Goal: Navigation & Orientation: Understand site structure

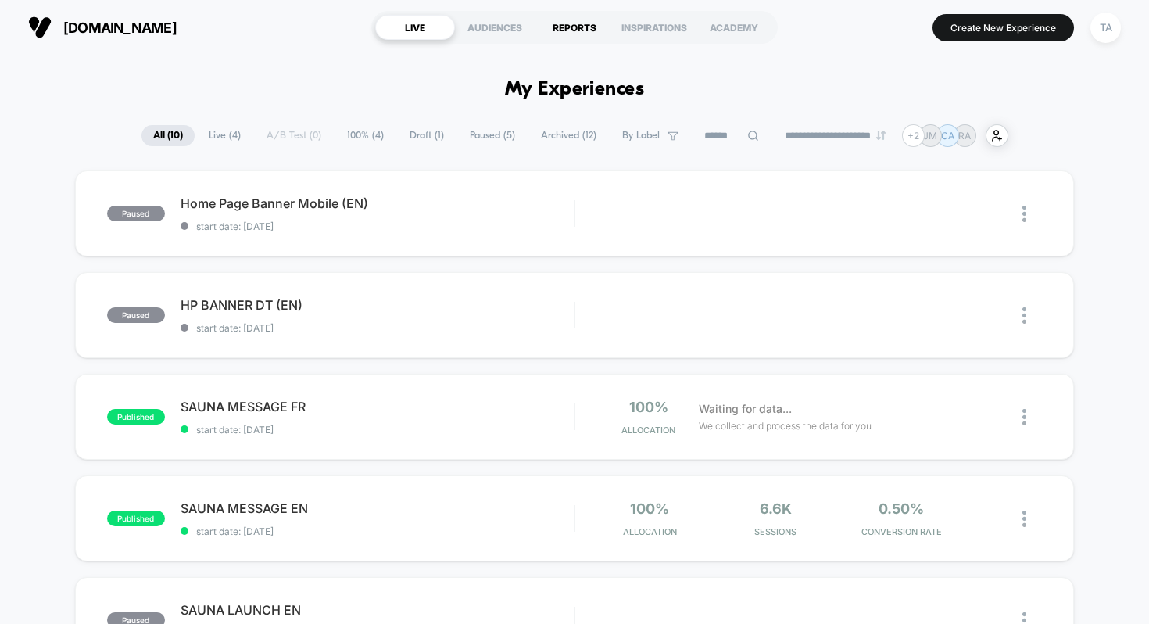
click at [568, 28] on div "REPORTS" at bounding box center [574, 27] width 80 height 25
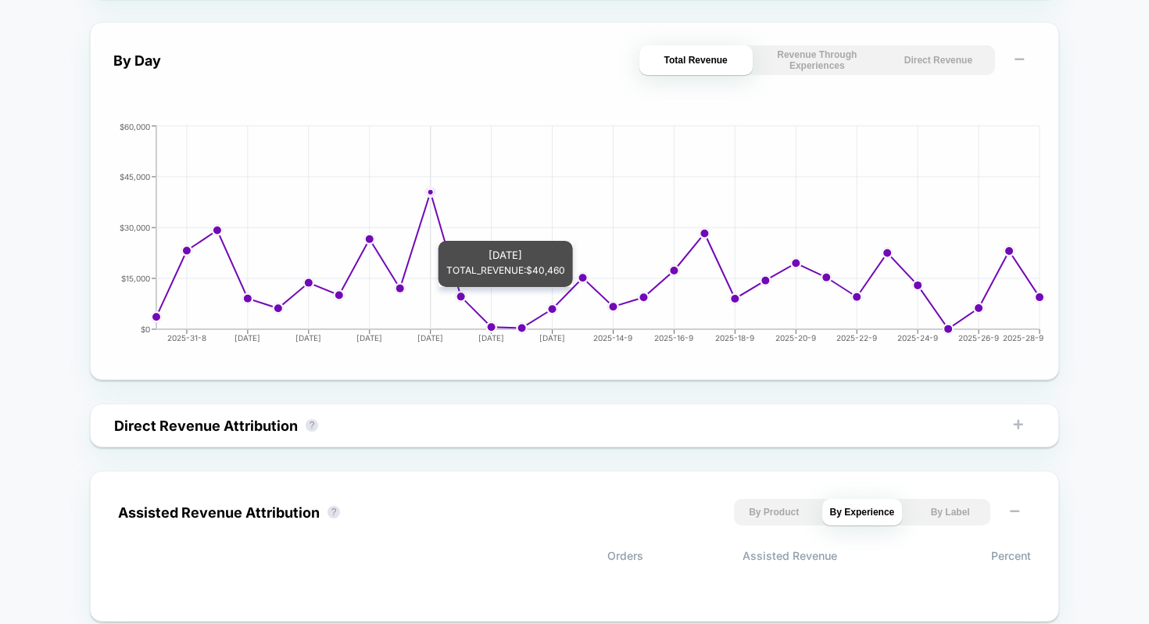
scroll to position [644, 0]
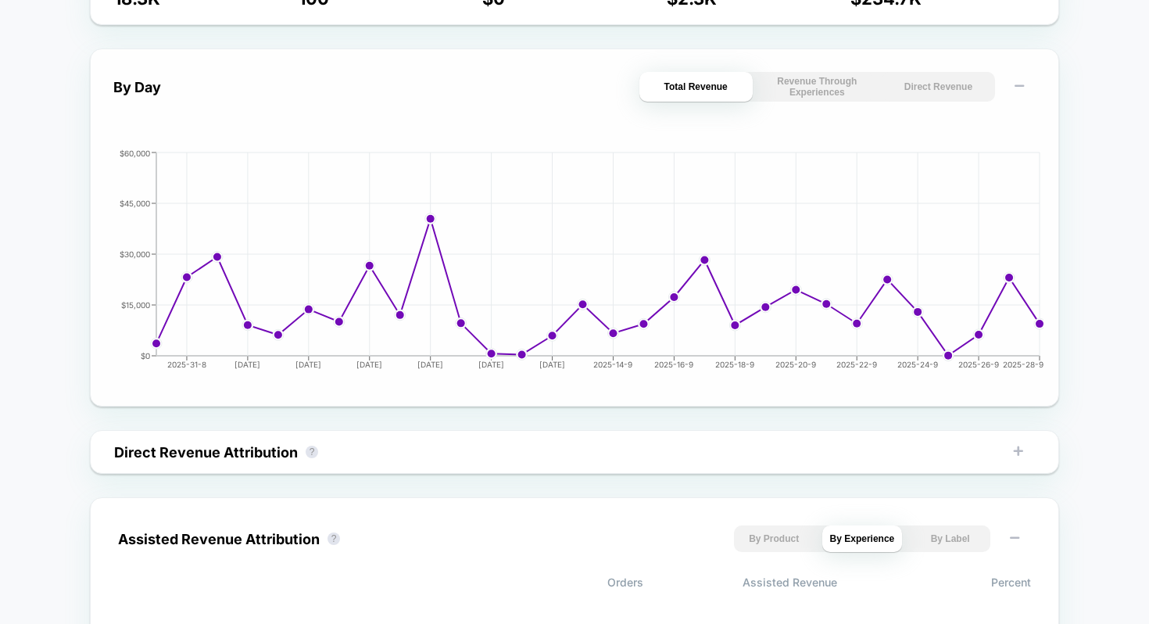
click at [801, 85] on button "Revenue Through Experiences" at bounding box center [816, 87] width 113 height 30
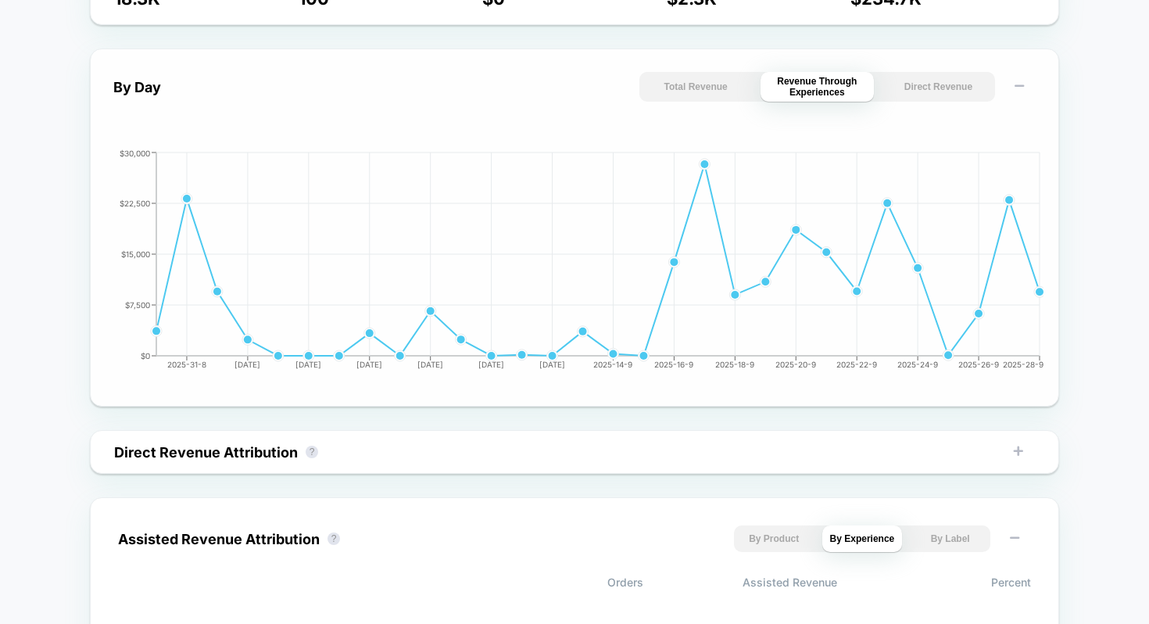
click at [895, 89] on button "Direct Revenue" at bounding box center [937, 87] width 113 height 30
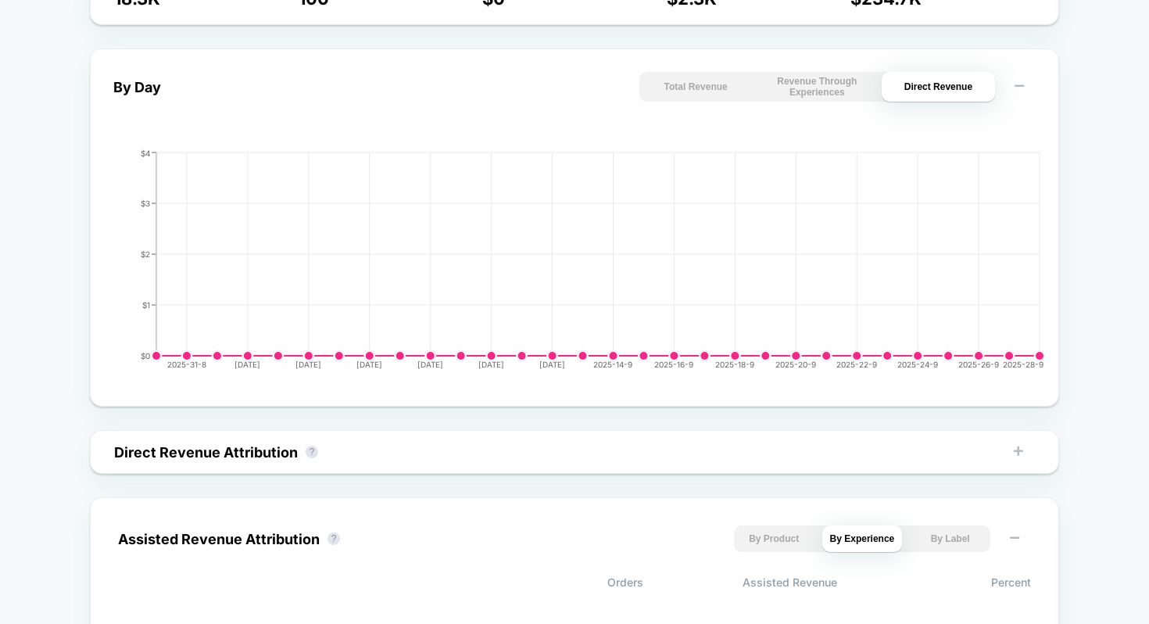
click at [730, 91] on button "Total Revenue" at bounding box center [695, 87] width 113 height 30
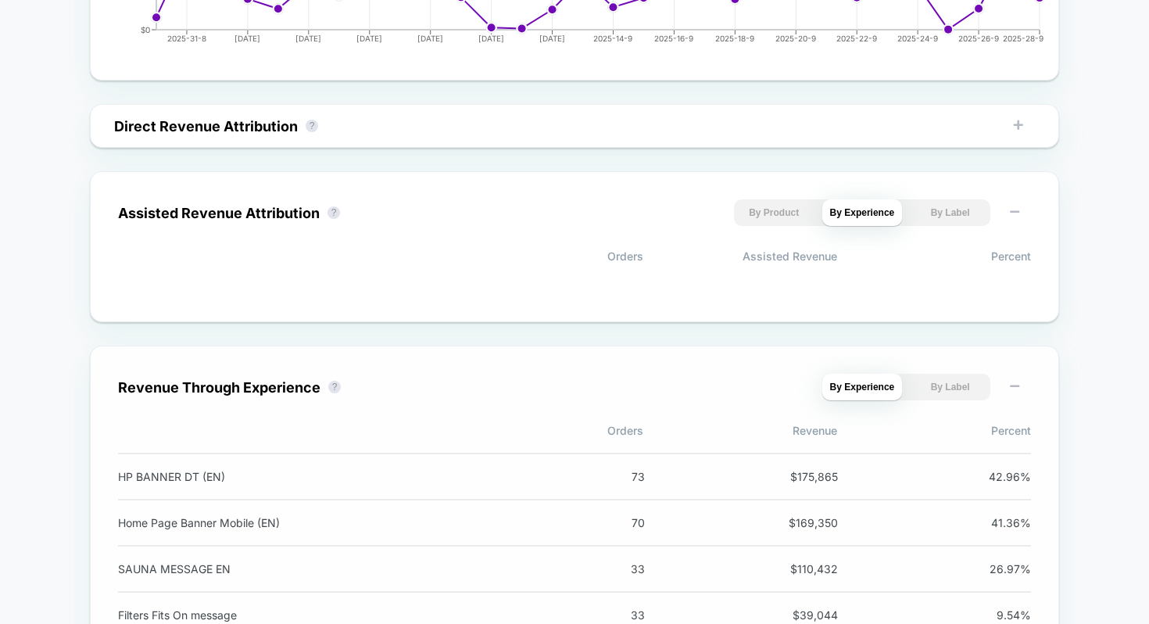
scroll to position [1019, 0]
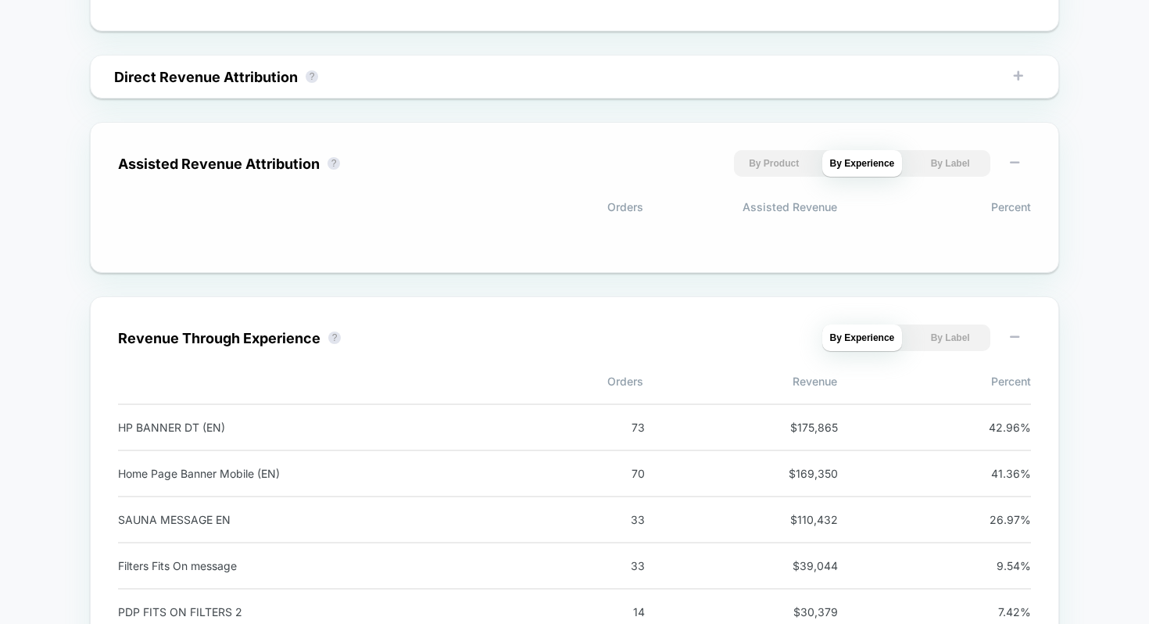
click at [782, 164] on button "By Product" at bounding box center [774, 163] width 80 height 27
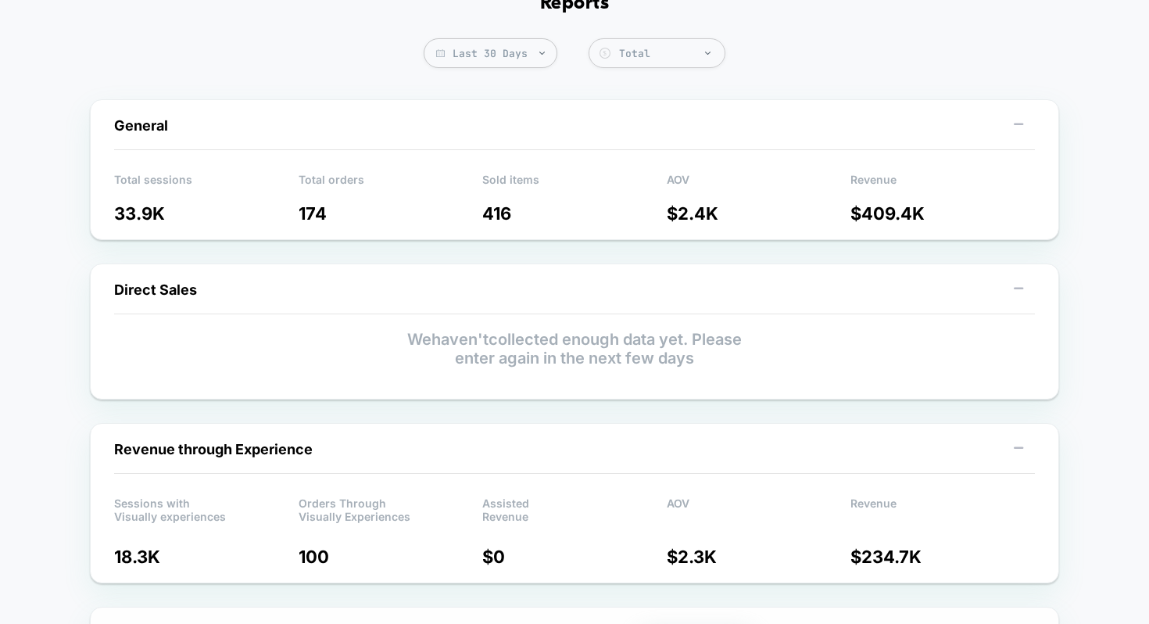
scroll to position [0, 0]
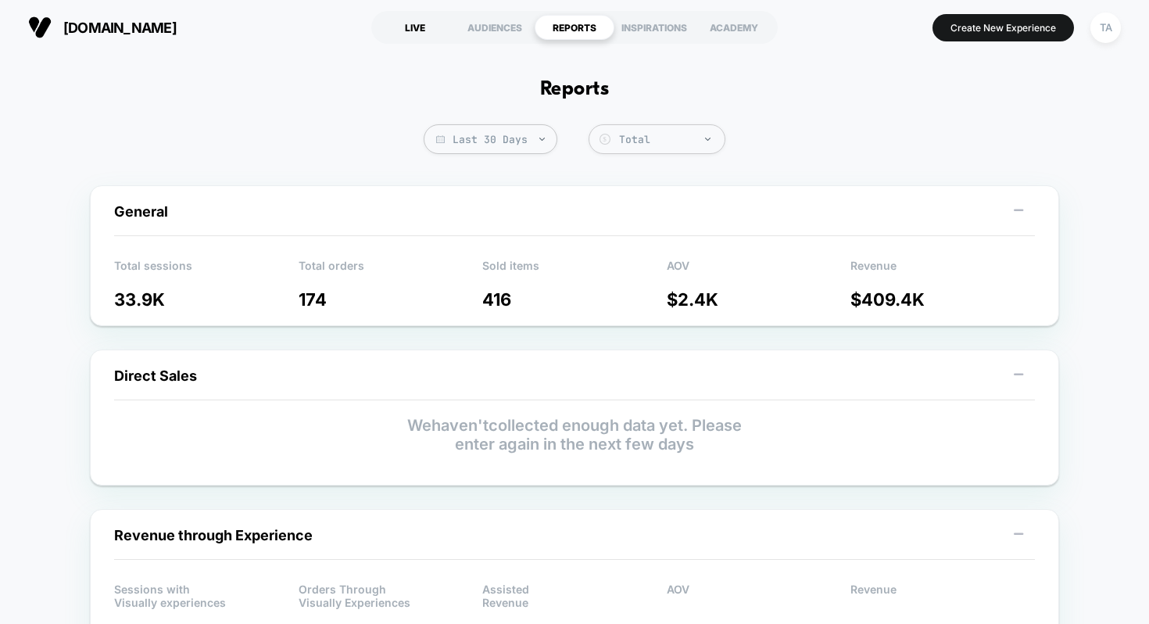
click at [434, 28] on div "LIVE" at bounding box center [415, 27] width 80 height 25
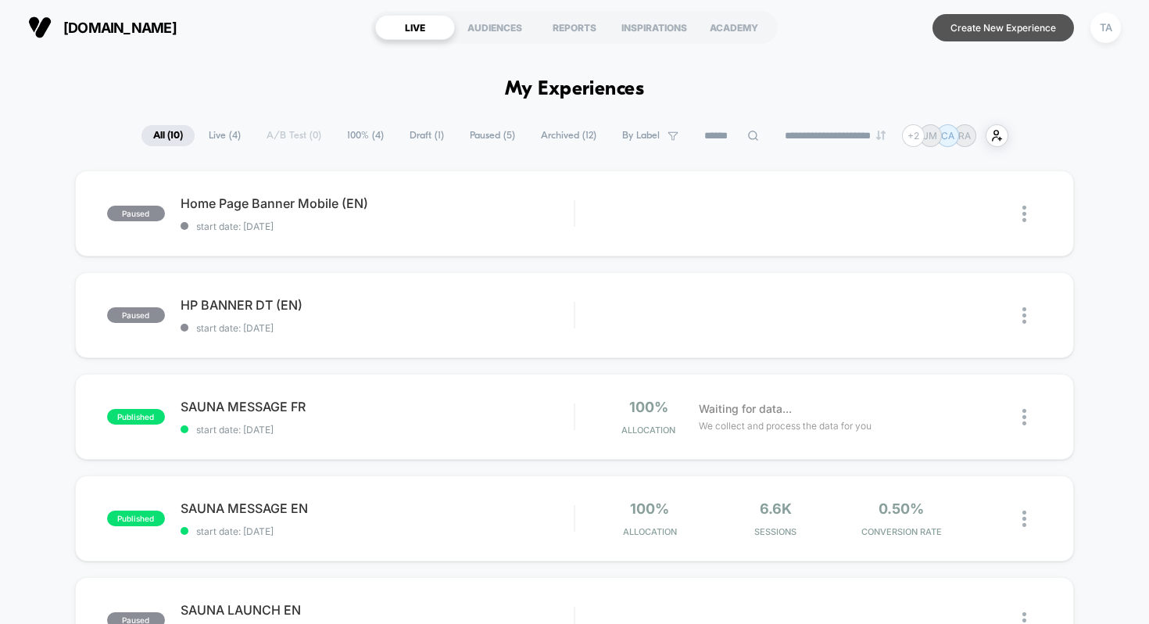
click at [1033, 31] on button "Create New Experience" at bounding box center [1002, 27] width 141 height 27
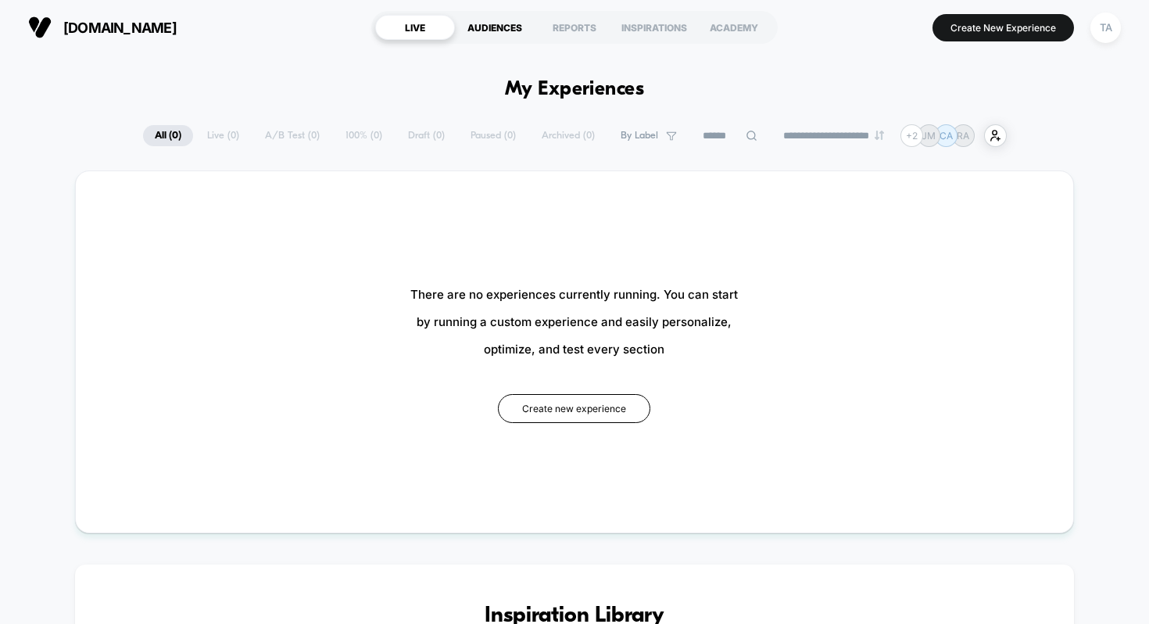
click at [485, 27] on div "AUDIENCES" at bounding box center [495, 27] width 80 height 25
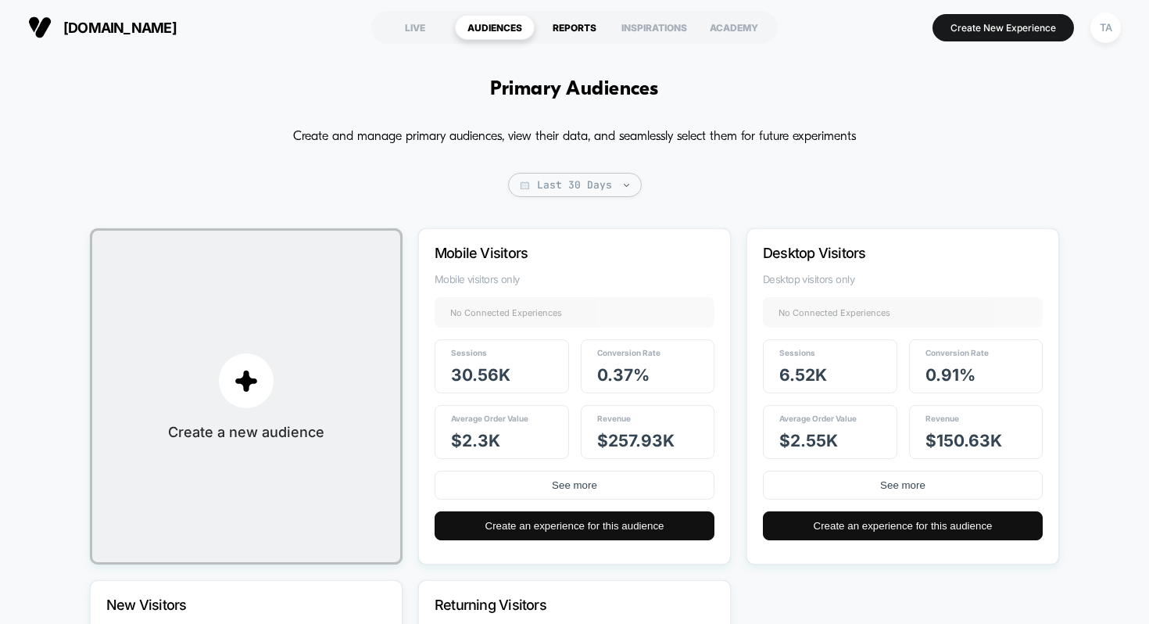
click at [586, 28] on div "REPORTS" at bounding box center [574, 27] width 80 height 25
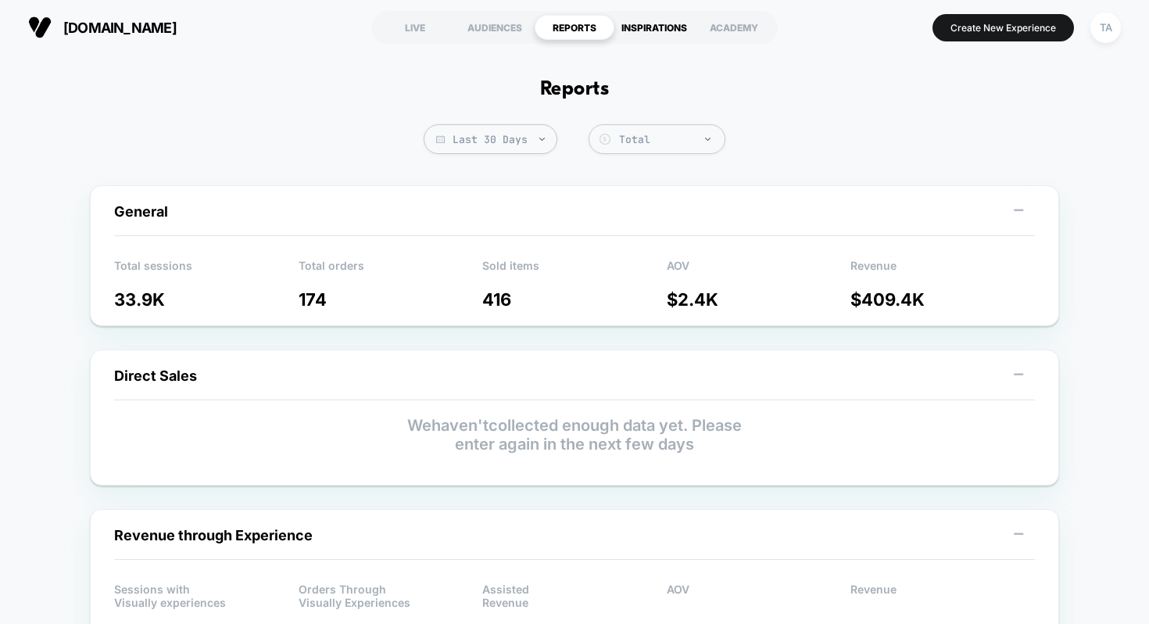
click at [631, 27] on div "INSPIRATIONS" at bounding box center [654, 27] width 80 height 25
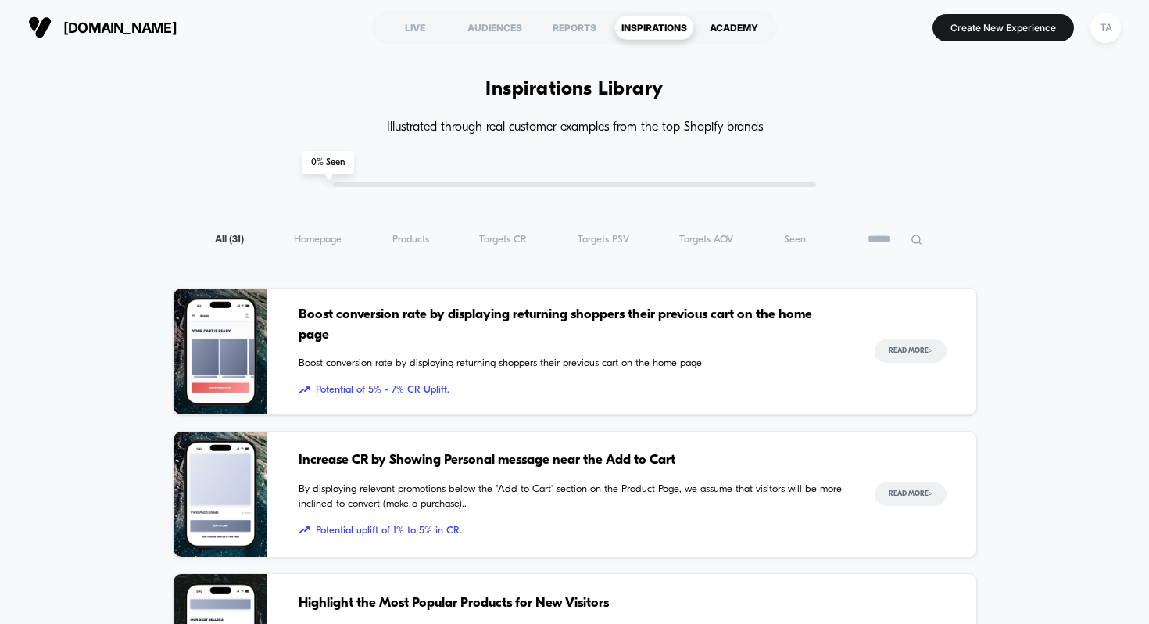
click at [742, 21] on div "ACADEMY" at bounding box center [734, 27] width 80 height 25
click at [419, 24] on div "LIVE" at bounding box center [415, 27] width 80 height 25
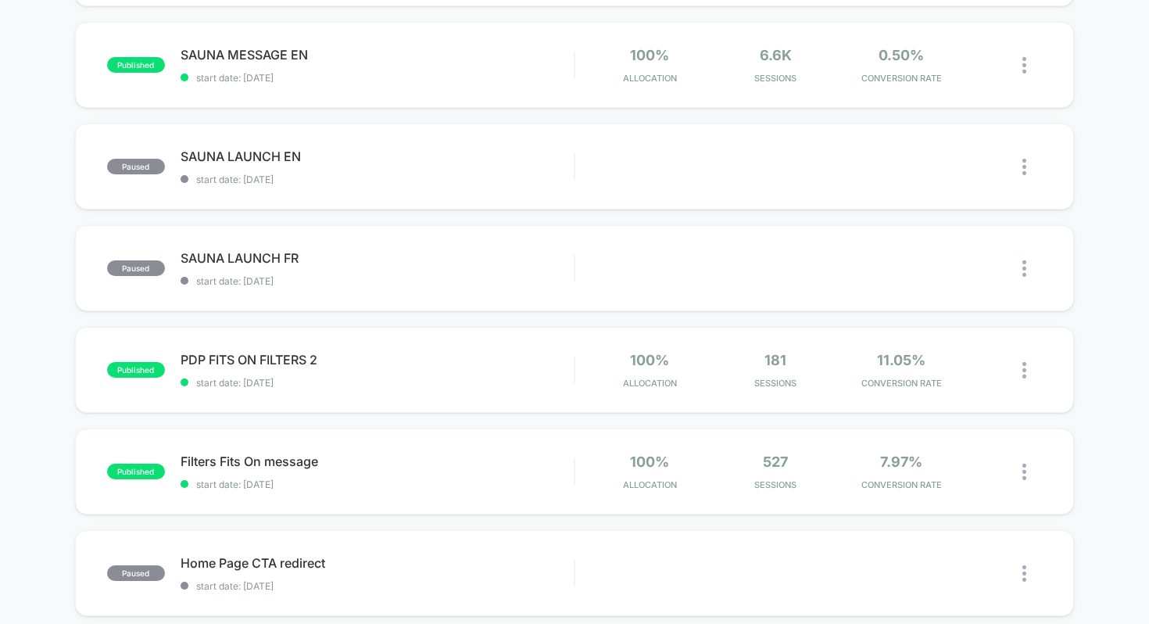
scroll to position [454, 0]
